Goal: Task Accomplishment & Management: Complete application form

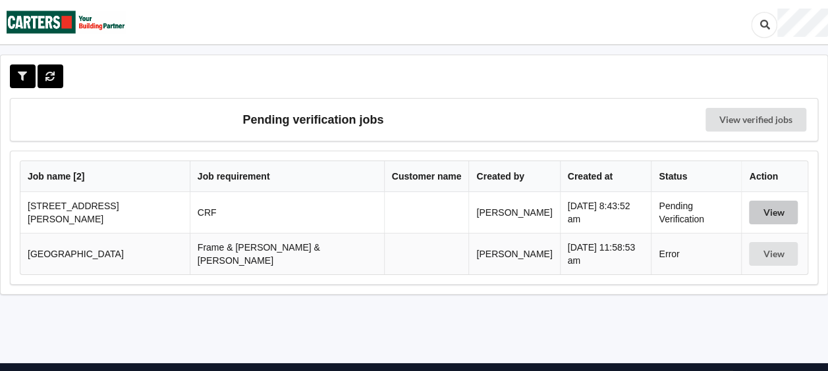
click at [758, 212] on button "View" at bounding box center [773, 213] width 49 height 24
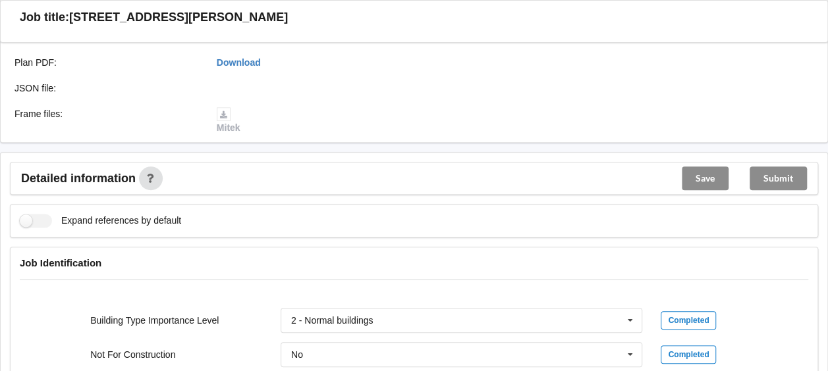
scroll to position [461, 0]
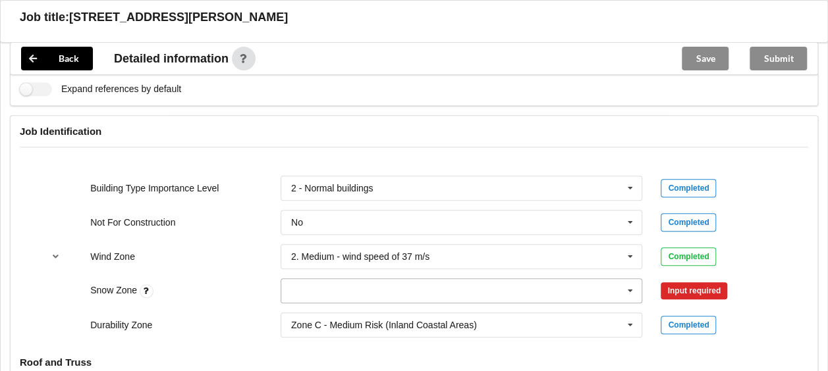
click at [293, 288] on input "text" at bounding box center [462, 291] width 361 height 24
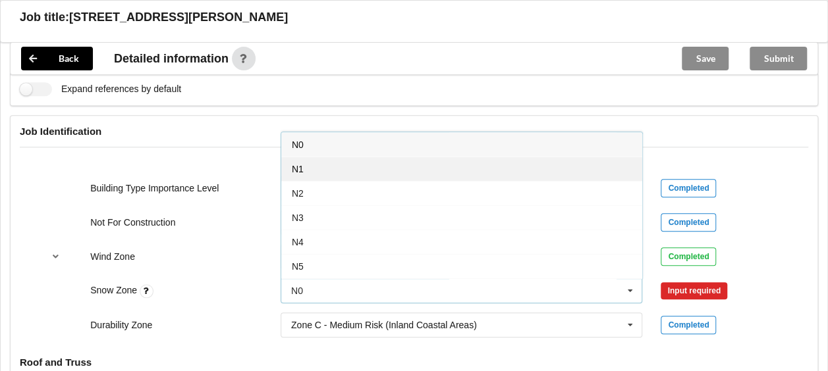
click at [295, 166] on span "N1" at bounding box center [298, 169] width 12 height 11
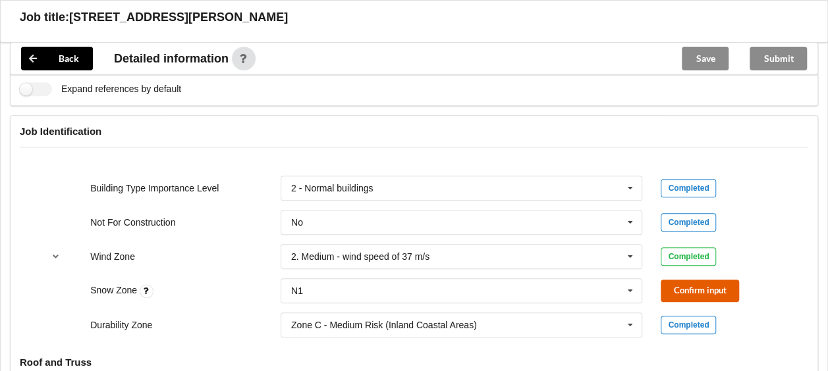
click at [672, 291] on button "Confirm input" at bounding box center [699, 291] width 78 height 22
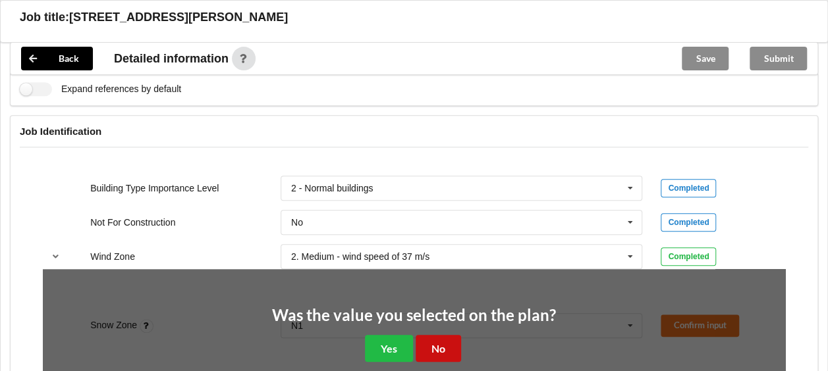
drag, startPoint x: 438, startPoint y: 344, endPoint x: 436, endPoint y: 336, distance: 8.7
click at [440, 344] on button "No" at bounding box center [437, 348] width 45 height 27
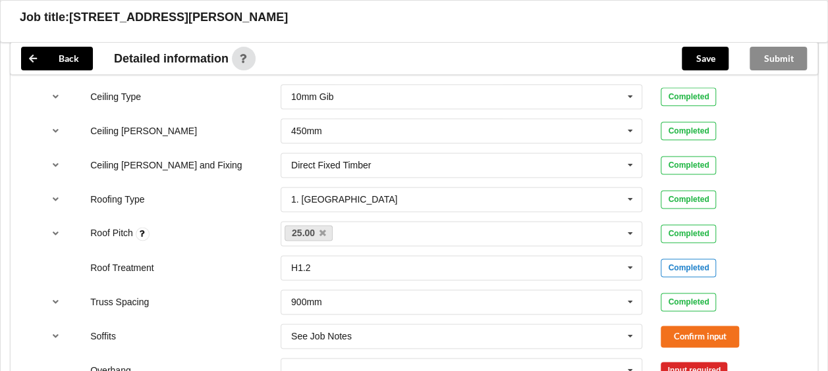
scroll to position [856, 0]
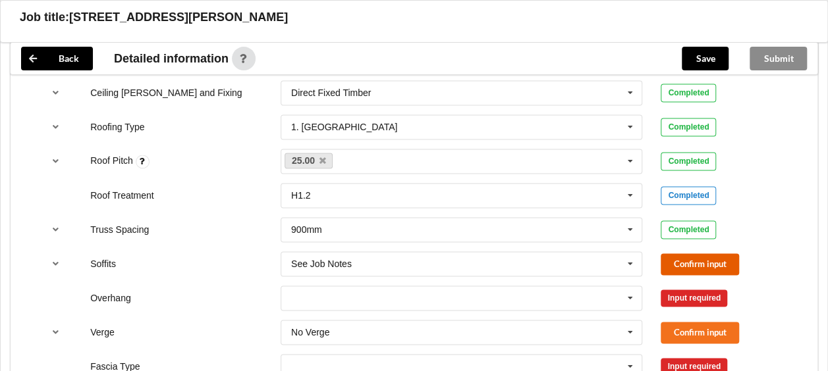
click at [680, 262] on button "Confirm input" at bounding box center [699, 264] width 78 height 22
click at [301, 304] on input "text" at bounding box center [462, 298] width 361 height 24
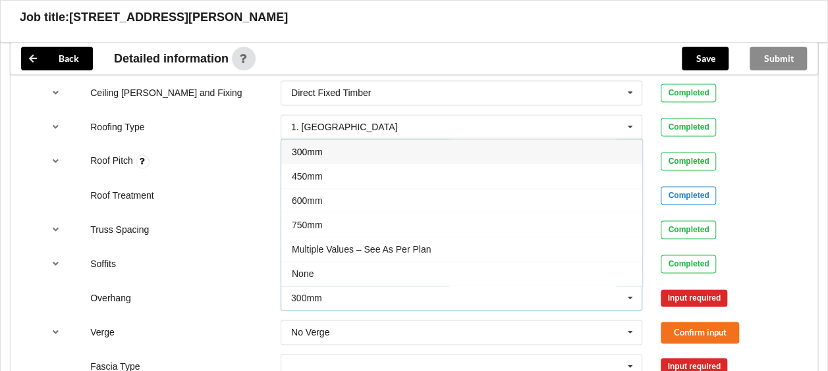
drag, startPoint x: 307, startPoint y: 246, endPoint x: 305, endPoint y: 255, distance: 10.2
click at [308, 246] on span "Multiple Values – See As Per Plan" at bounding box center [361, 249] width 139 height 11
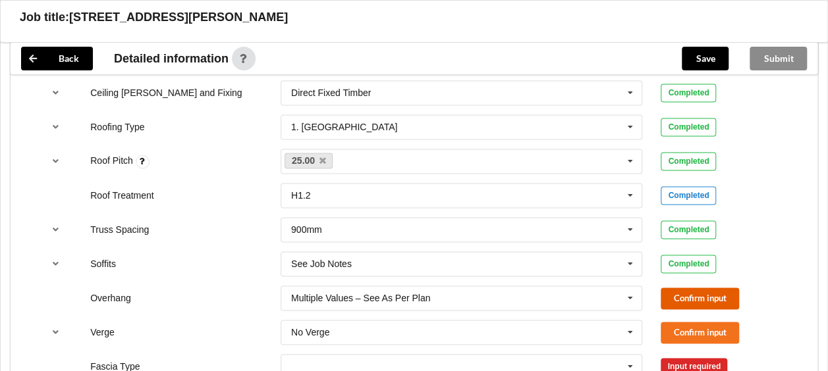
click at [683, 298] on button "Confirm input" at bounding box center [699, 299] width 78 height 22
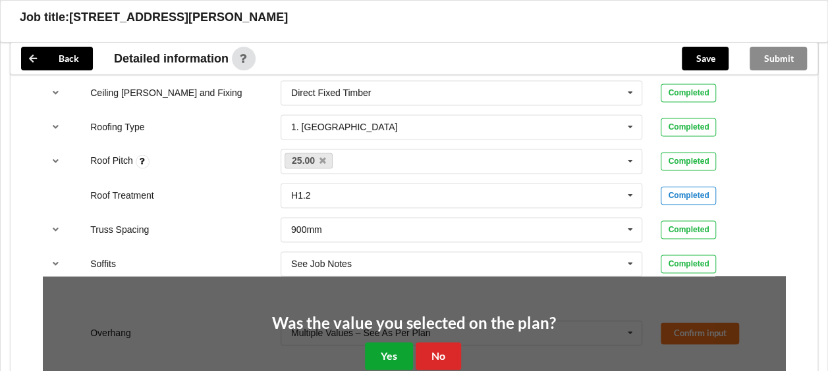
drag, startPoint x: 390, startPoint y: 352, endPoint x: 424, endPoint y: 340, distance: 36.4
click at [390, 352] on button "Yes" at bounding box center [389, 355] width 48 height 27
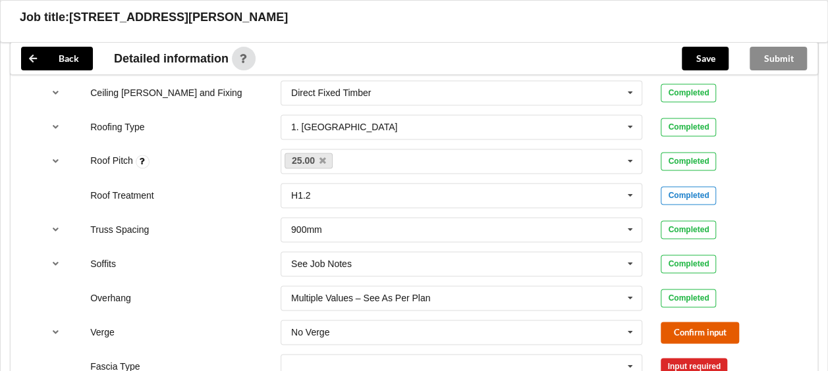
click at [690, 326] on button "Confirm input" at bounding box center [699, 333] width 78 height 22
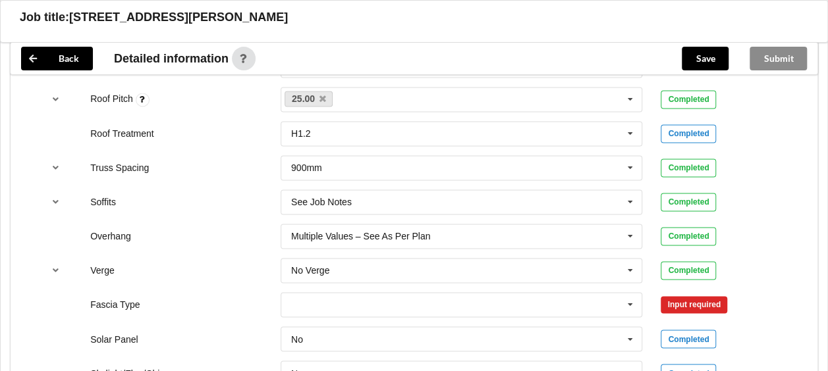
scroll to position [988, 0]
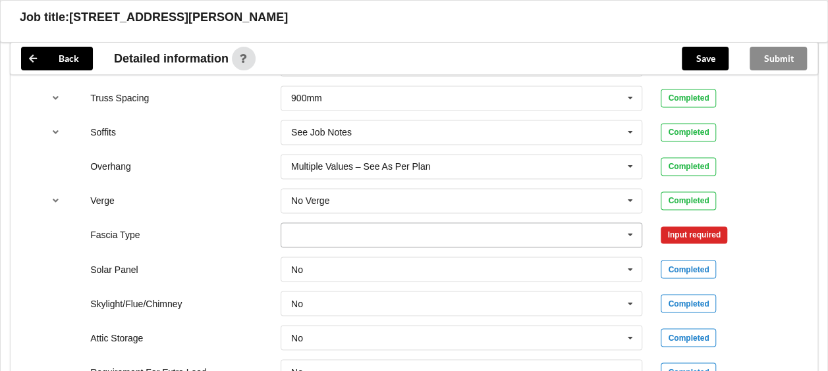
click at [631, 232] on icon at bounding box center [630, 235] width 20 height 24
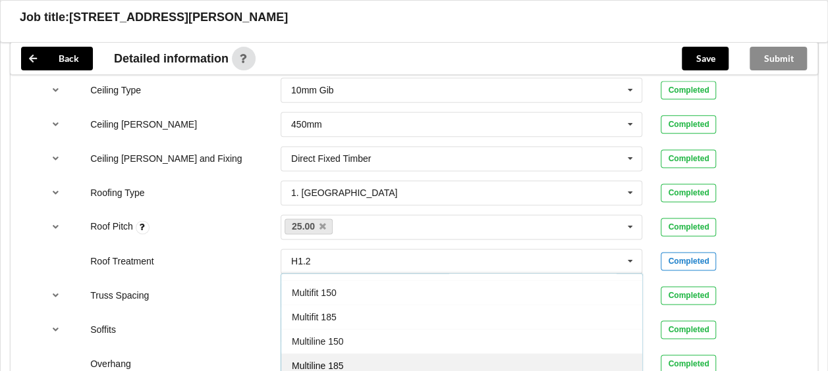
scroll to position [395, 0]
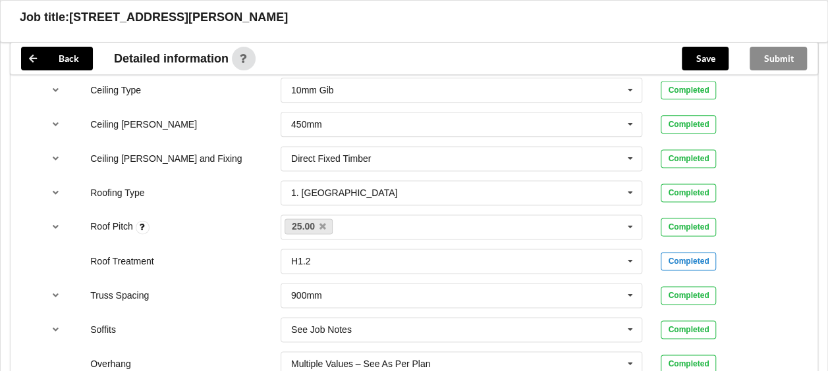
scroll to position [1034, 0]
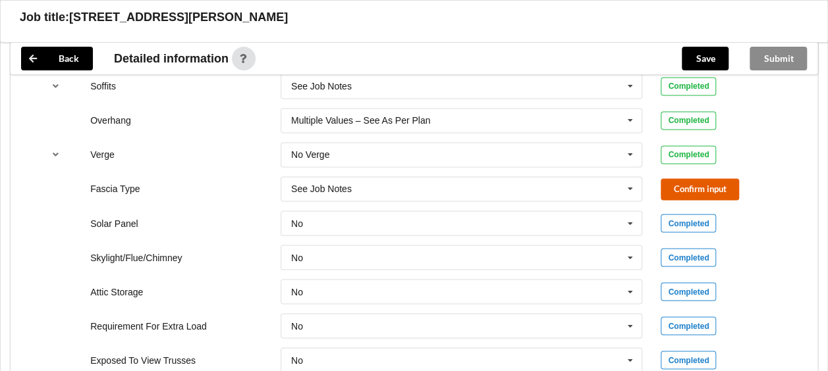
click at [689, 184] on button "Confirm input" at bounding box center [699, 189] width 78 height 22
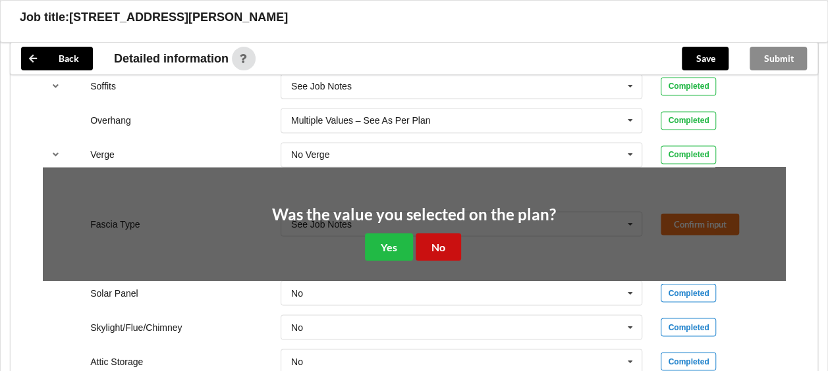
drag, startPoint x: 431, startPoint y: 251, endPoint x: 424, endPoint y: 246, distance: 8.4
click at [431, 251] on button "No" at bounding box center [437, 246] width 45 height 27
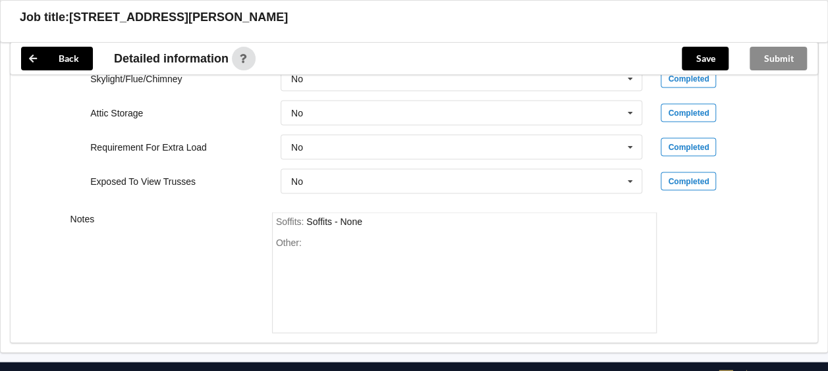
scroll to position [1265, 0]
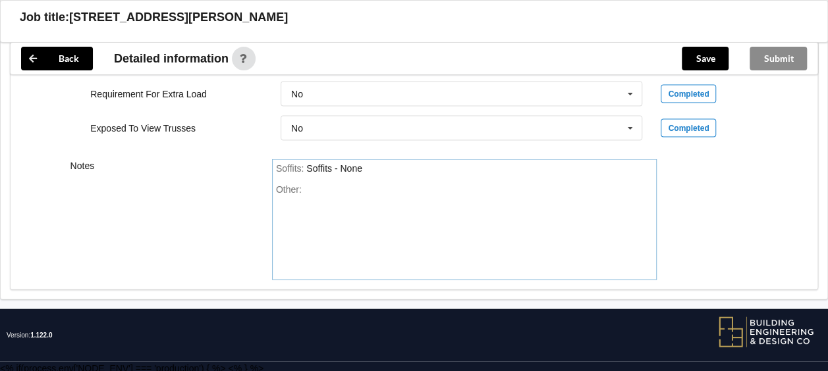
click at [311, 186] on div "Other:" at bounding box center [464, 230] width 377 height 92
paste div "Other"
click at [694, 58] on button "Save" at bounding box center [704, 59] width 47 height 24
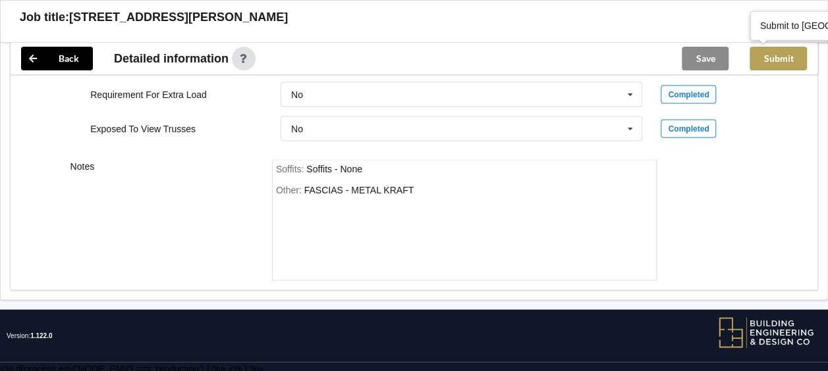
click at [776, 66] on button "Submit" at bounding box center [777, 59] width 57 height 24
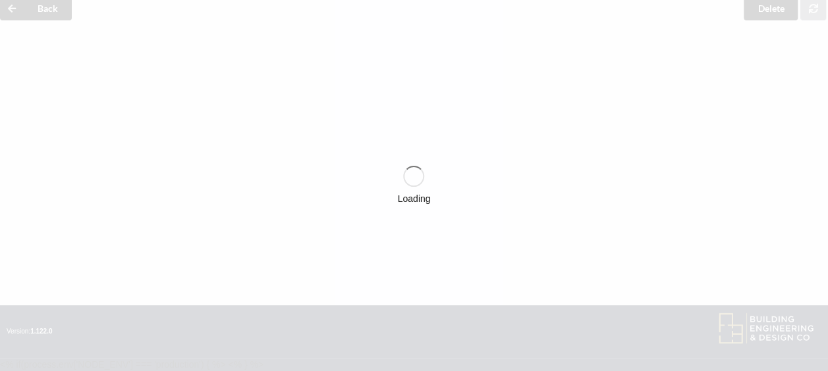
scroll to position [1205, 0]
